Goal: Navigation & Orientation: Find specific page/section

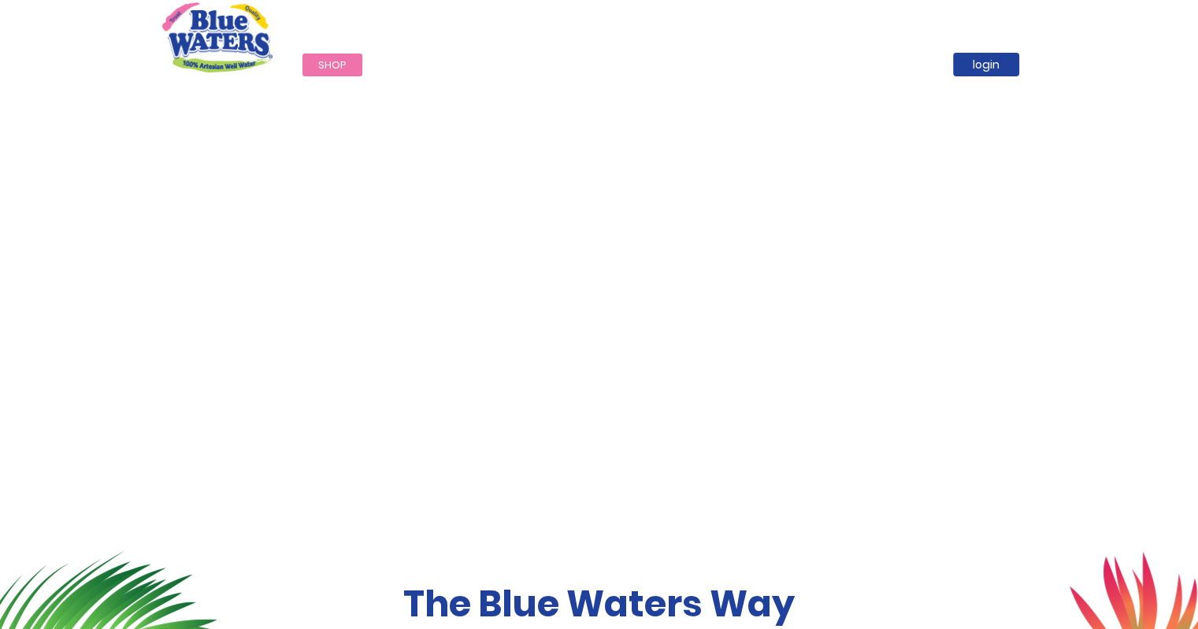
click at [0, 0] on span "Filtration" at bounding box center [0, 0] width 0 height 0
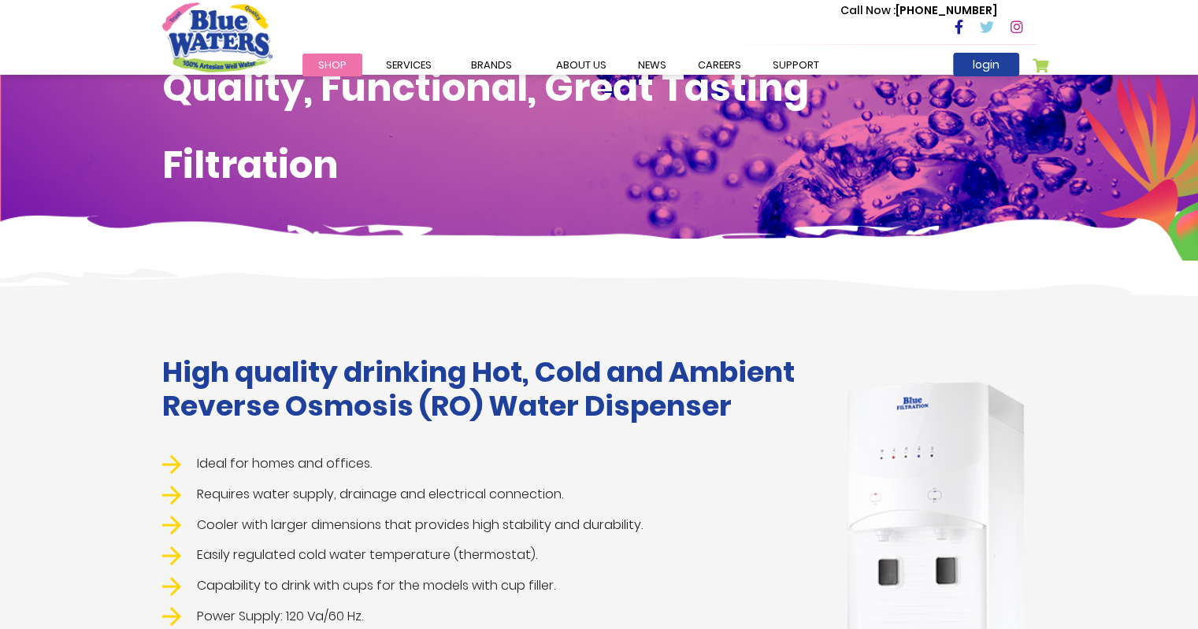
scroll to position [79, 0]
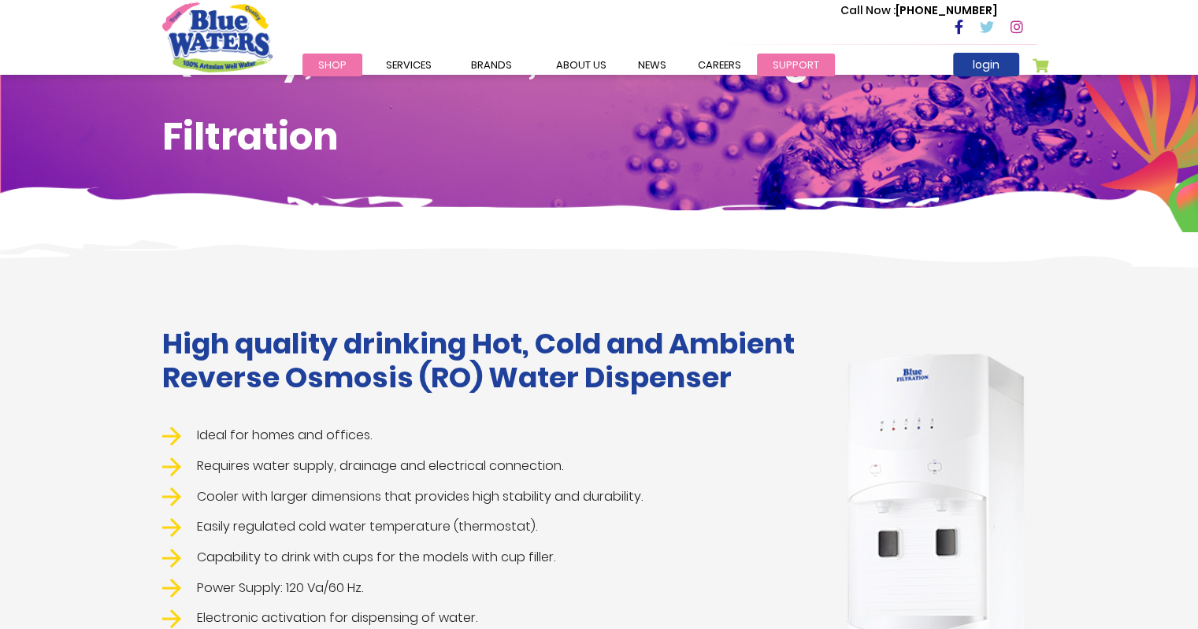
click at [780, 68] on link "support" at bounding box center [796, 65] width 78 height 23
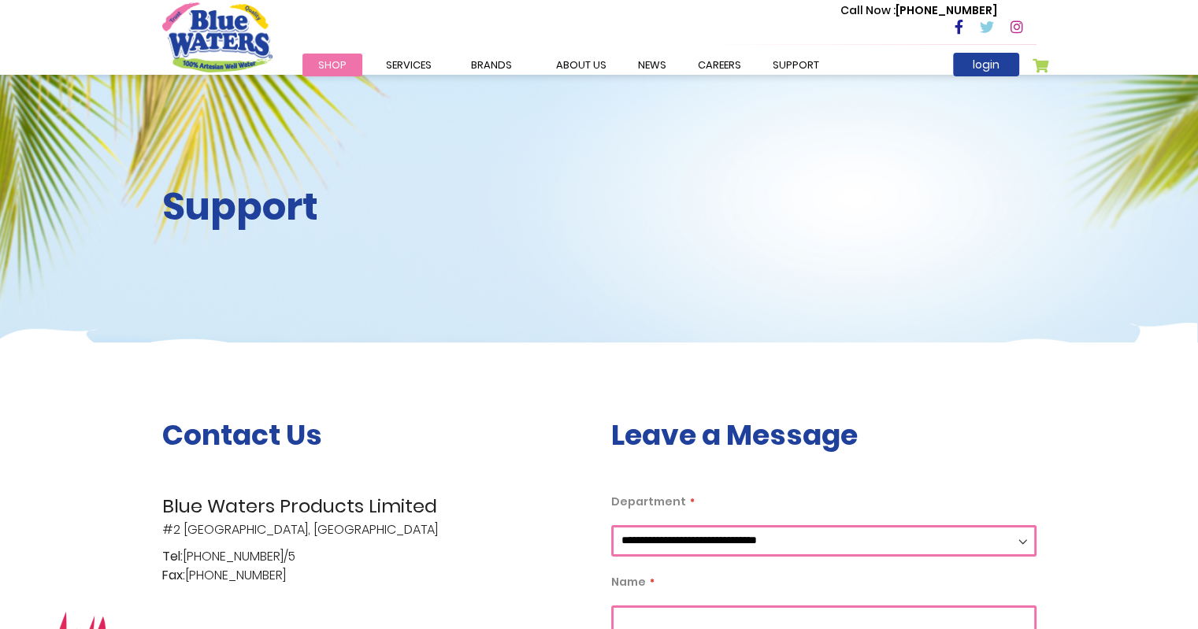
click at [353, 62] on link "Shop" at bounding box center [332, 65] width 60 height 23
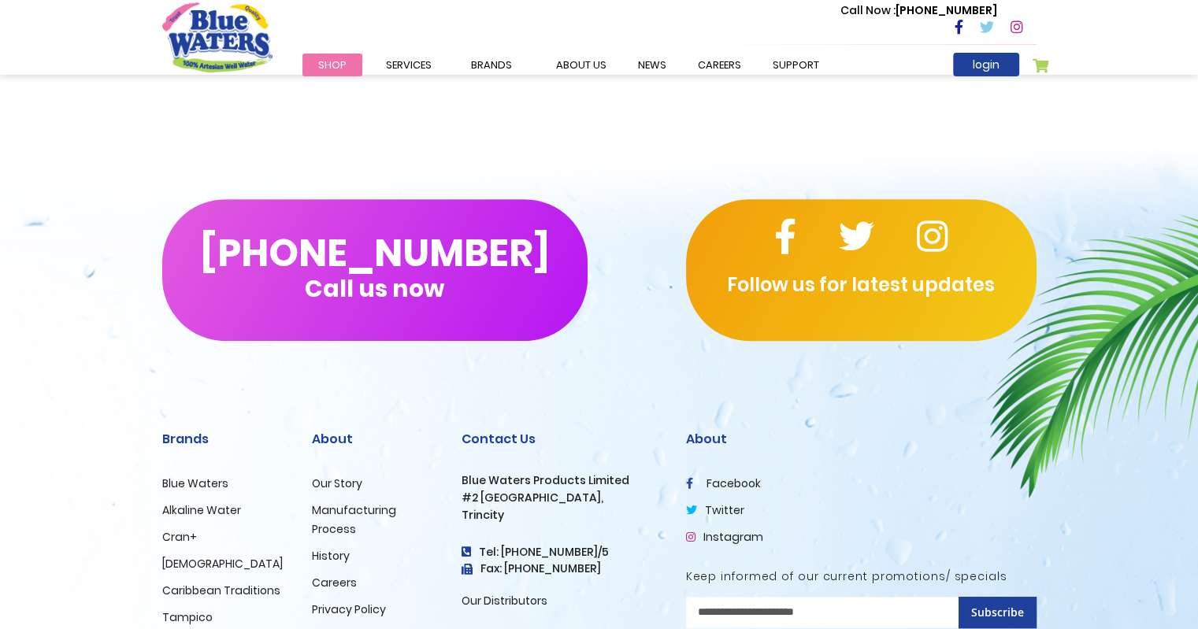
scroll to position [551, 0]
